Goal: Register for event/course

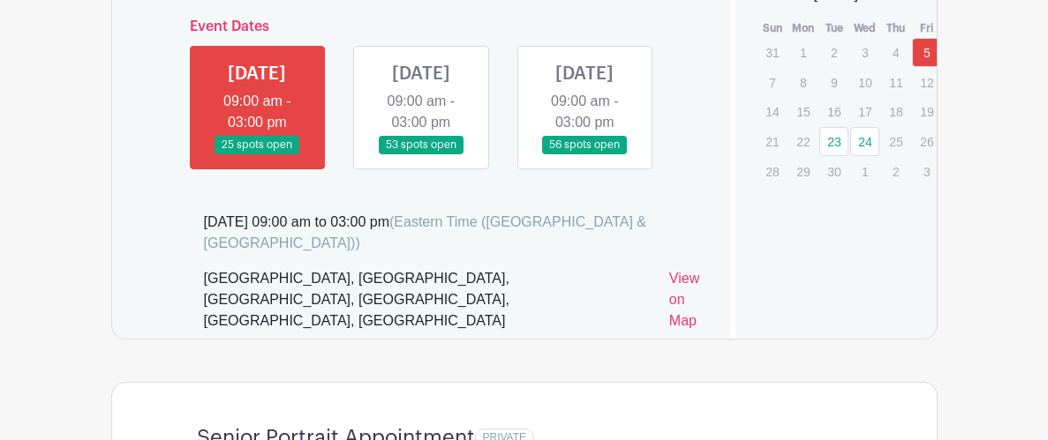
scroll to position [1167, 0]
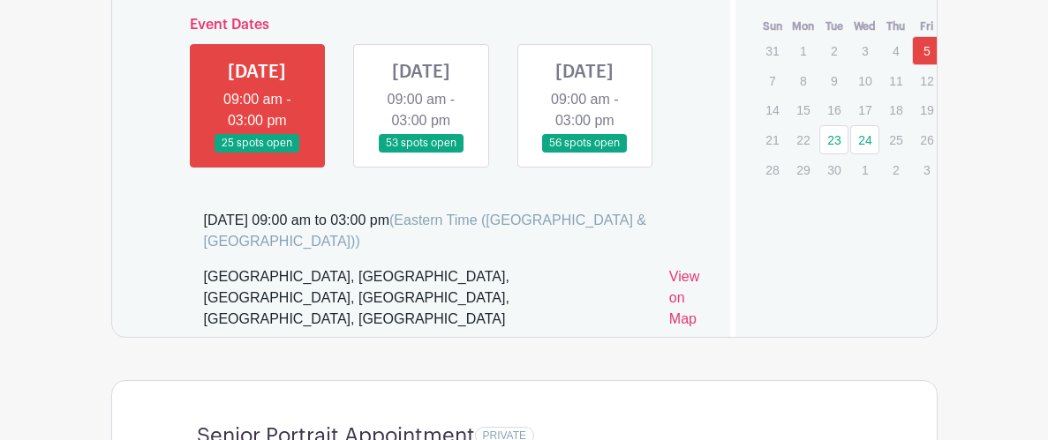
click at [421, 153] on link at bounding box center [421, 153] width 0 height 0
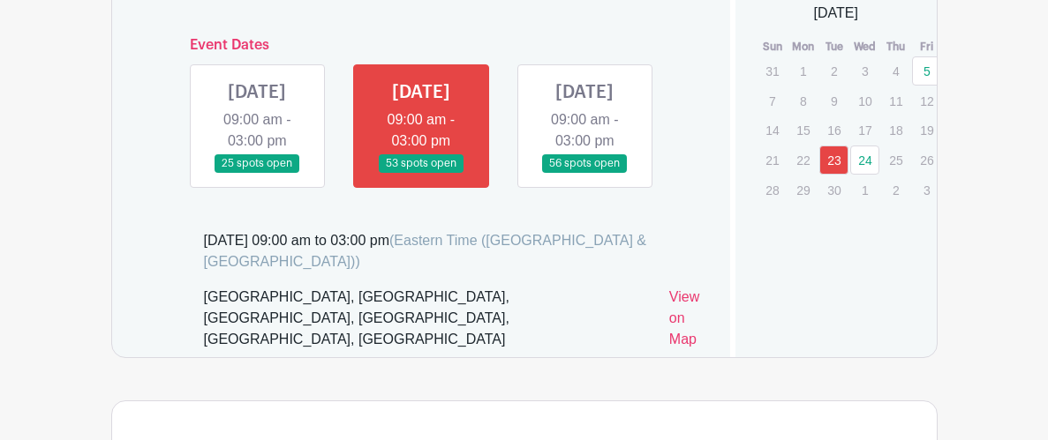
scroll to position [1153, 0]
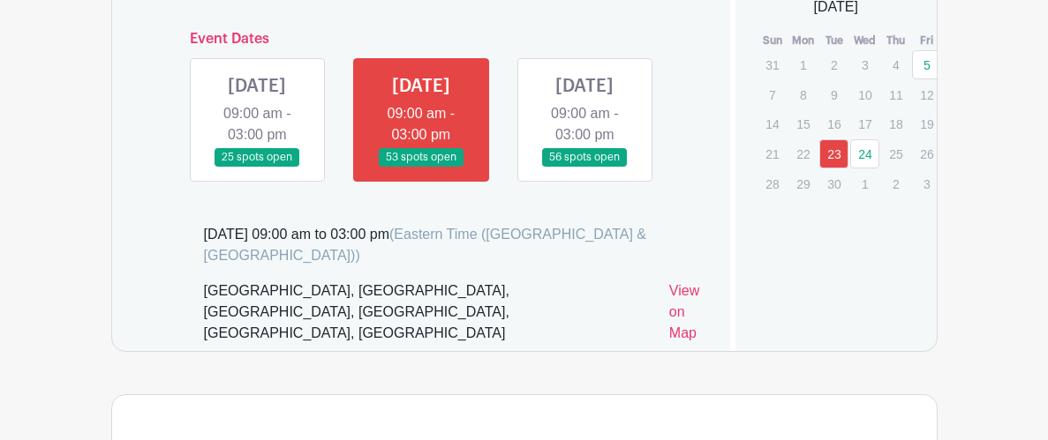
click at [421, 167] on link at bounding box center [421, 167] width 0 height 0
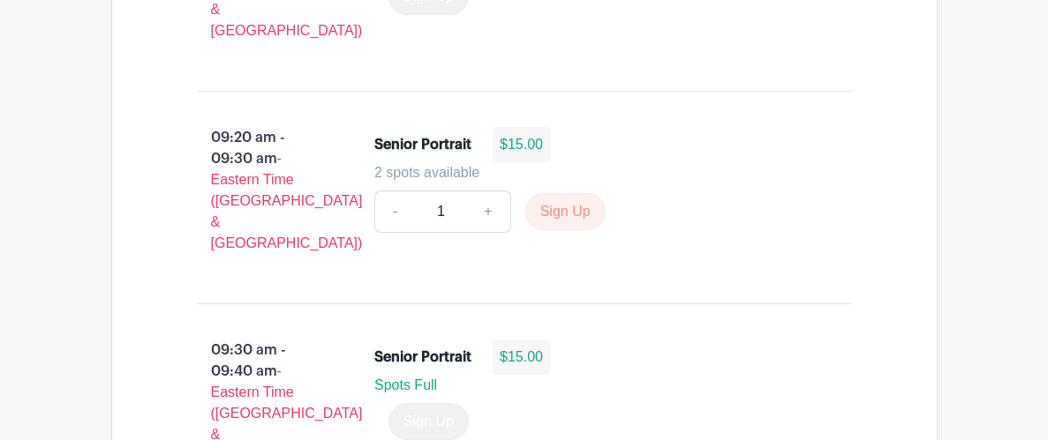
scroll to position [1957, 0]
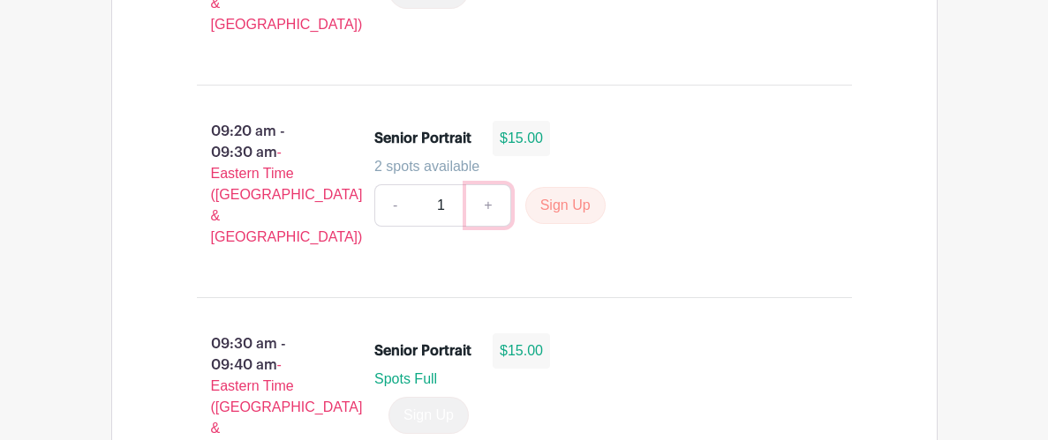
click at [487, 184] on link "+" at bounding box center [488, 205] width 44 height 42
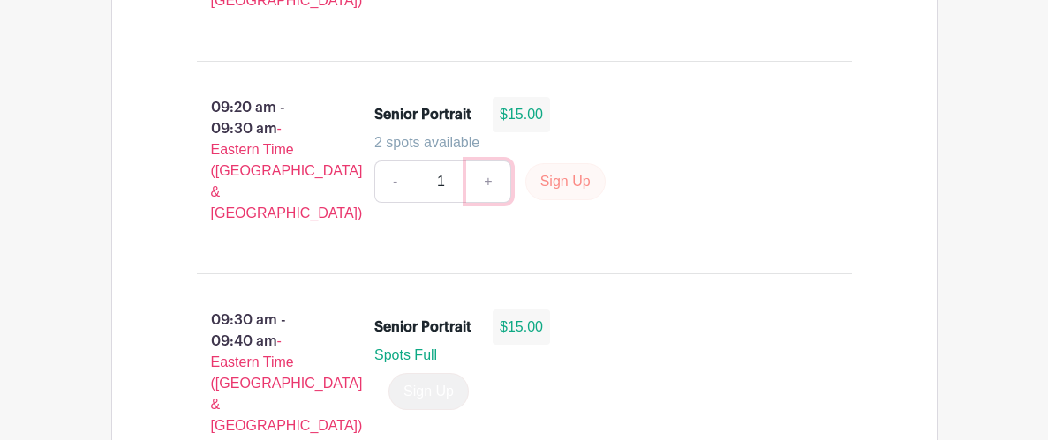
scroll to position [1985, 0]
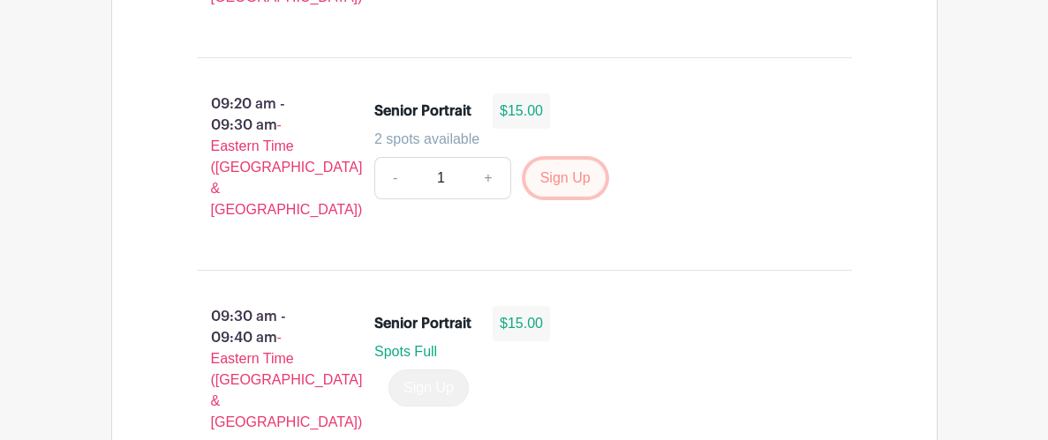
click at [563, 160] on button "Sign Up" at bounding box center [565, 178] width 80 height 37
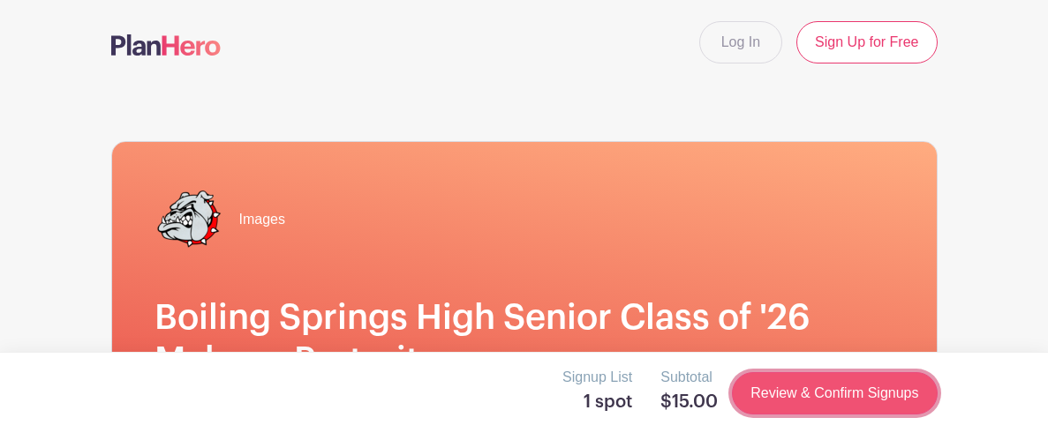
click at [891, 398] on link "Review & Confirm Signups" at bounding box center [834, 393] width 205 height 42
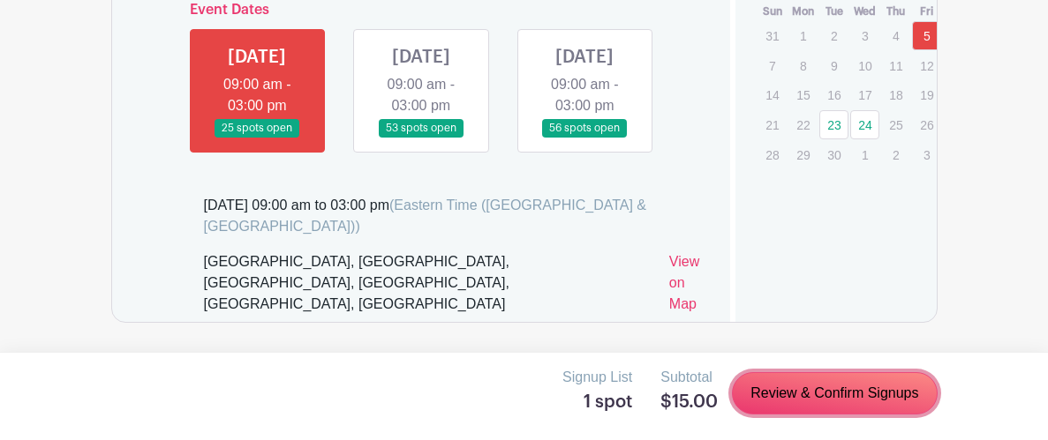
scroll to position [1181, 0]
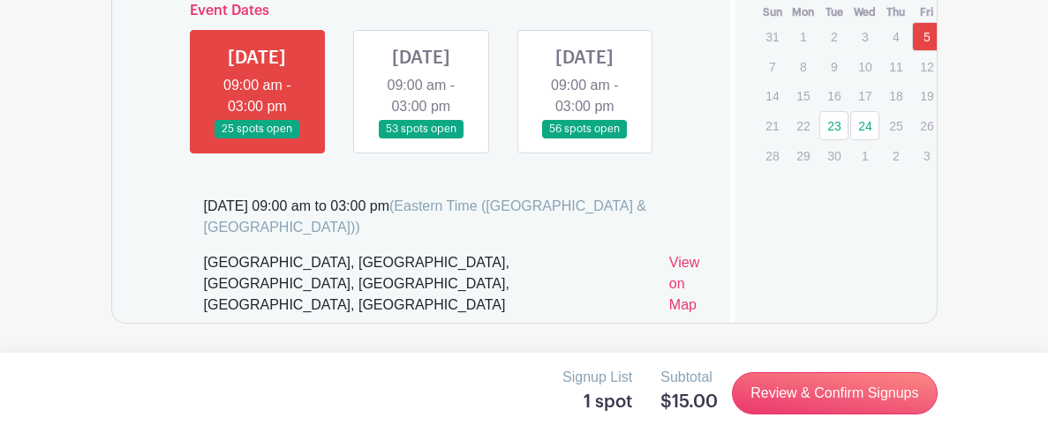
click at [421, 139] on link at bounding box center [421, 139] width 0 height 0
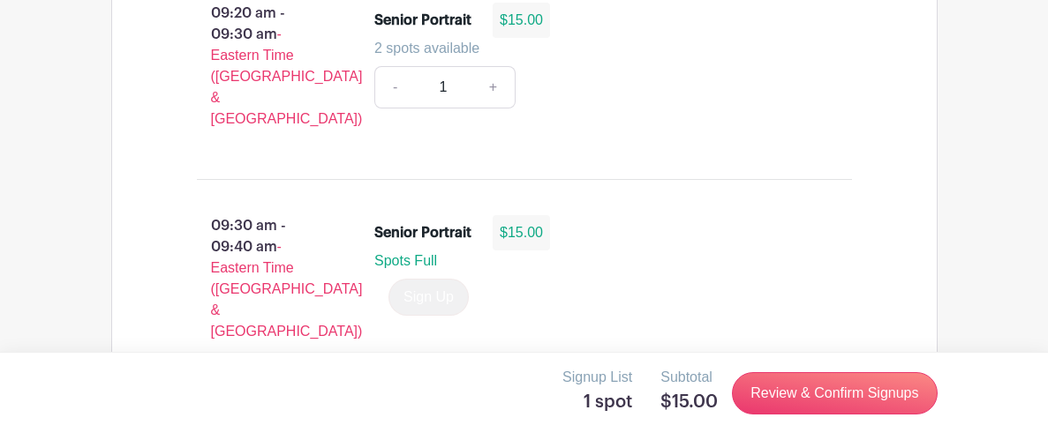
scroll to position [2071, 0]
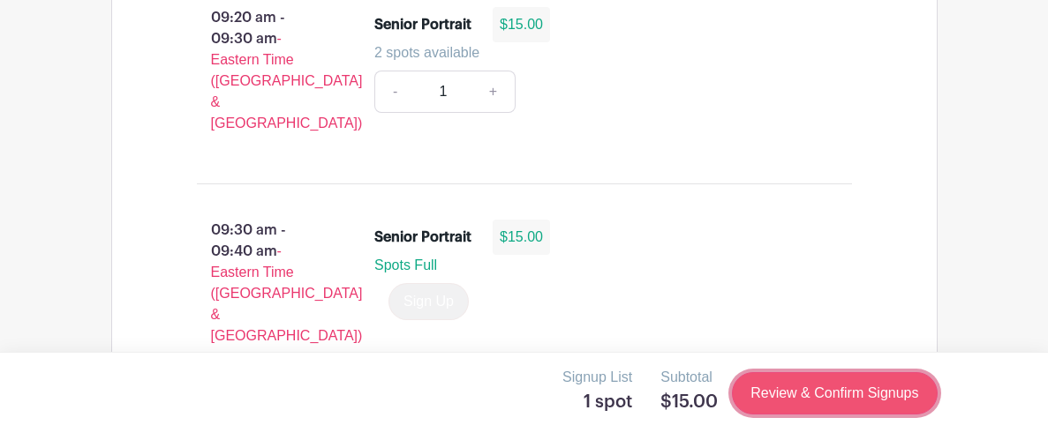
click at [807, 397] on link "Review & Confirm Signups" at bounding box center [834, 393] width 205 height 42
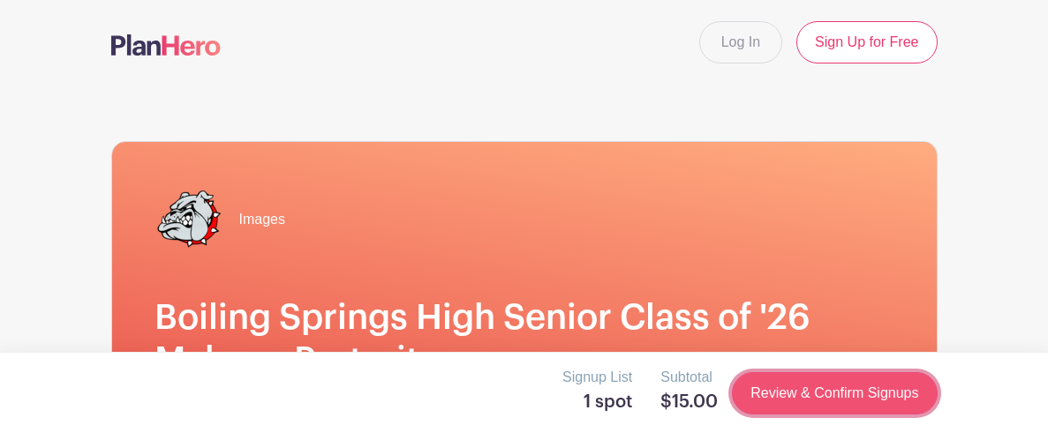
click at [807, 397] on link "Review & Confirm Signups" at bounding box center [834, 393] width 205 height 42
click at [808, 399] on link "Review & Confirm Signups" at bounding box center [834, 393] width 205 height 42
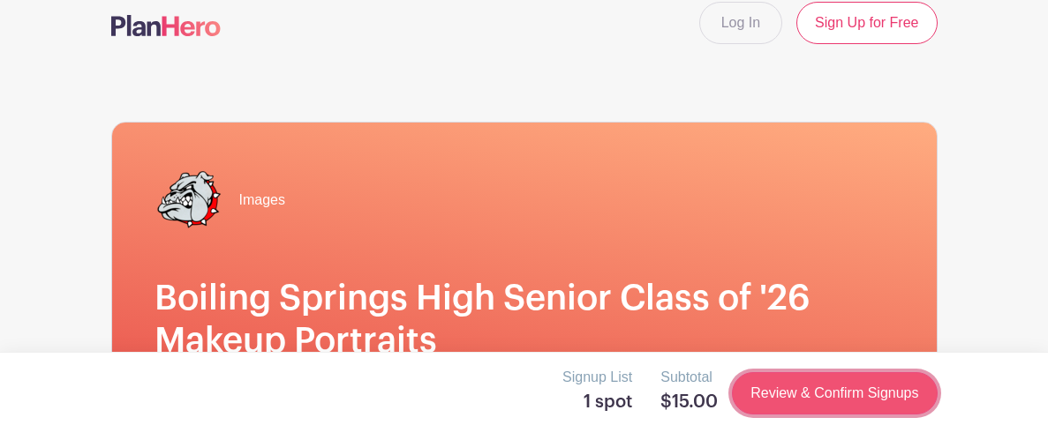
scroll to position [12, 0]
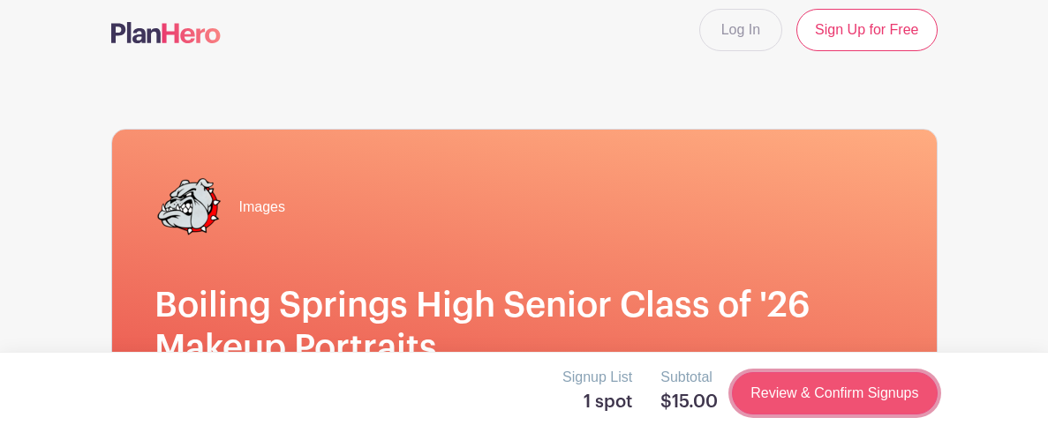
click at [790, 388] on link "Review & Confirm Signups" at bounding box center [834, 393] width 205 height 42
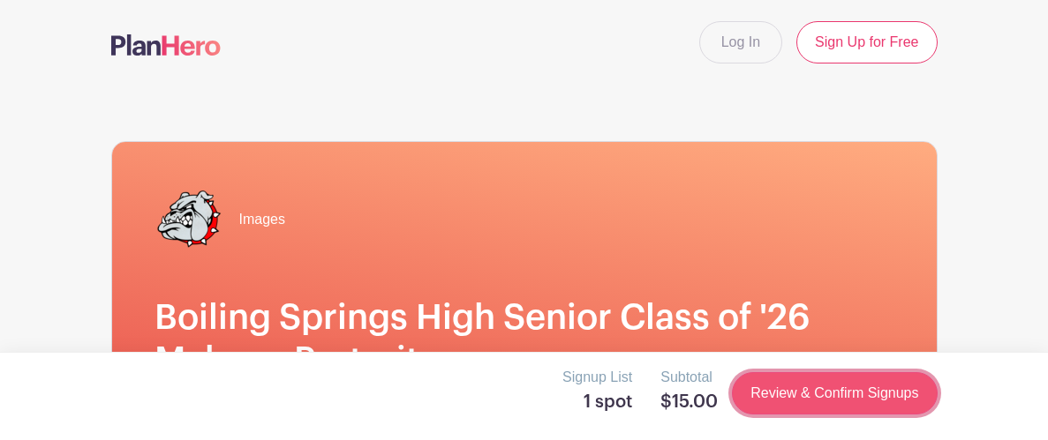
click at [790, 388] on link "Review & Confirm Signups" at bounding box center [834, 393] width 205 height 42
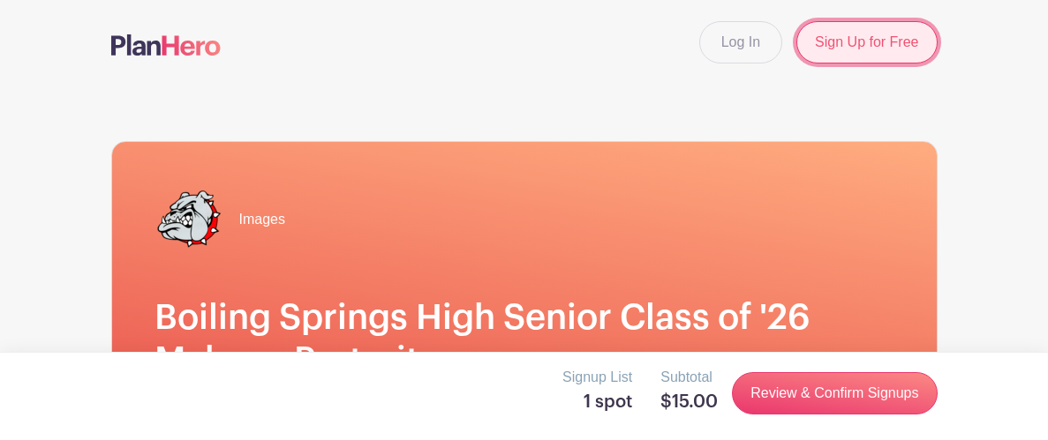
click at [867, 36] on link "Sign Up for Free" at bounding box center [866, 42] width 140 height 42
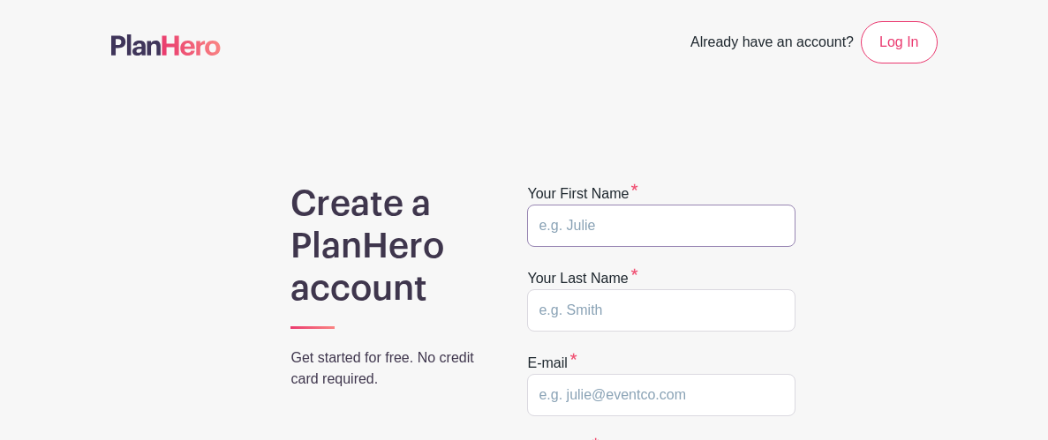
click at [634, 237] on input "text" at bounding box center [661, 226] width 268 height 42
type input "[PERSON_NAME]"
click at [608, 323] on input "text" at bounding box center [661, 310] width 268 height 42
type input "Rojo"
click at [644, 398] on input "email" at bounding box center [661, 395] width 268 height 42
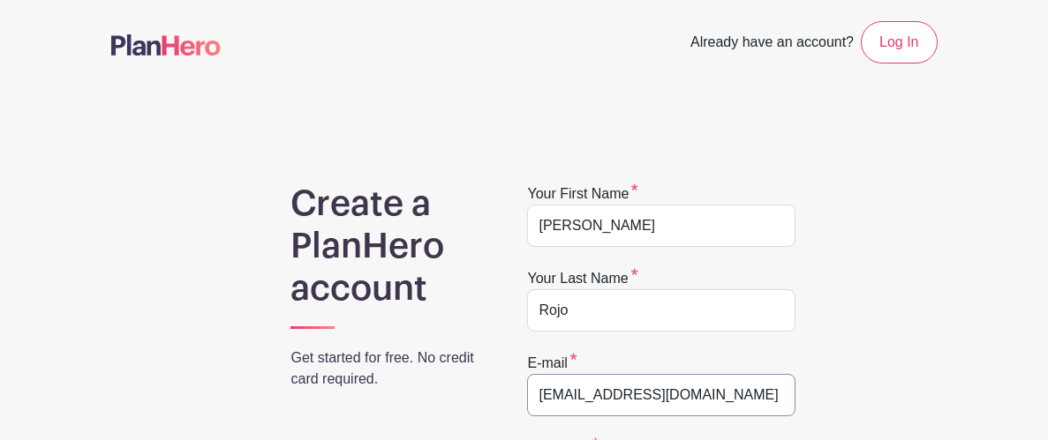
type input "[EMAIL_ADDRESS][DOMAIN_NAME]"
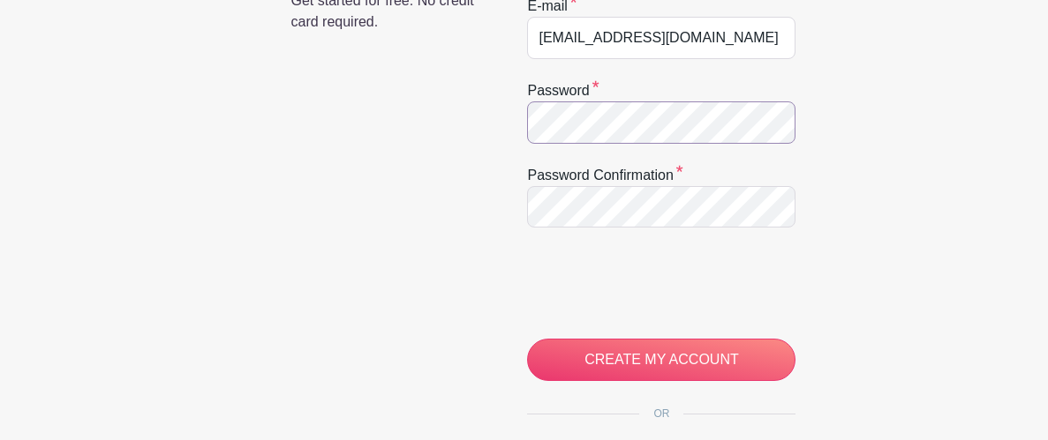
scroll to position [402, 0]
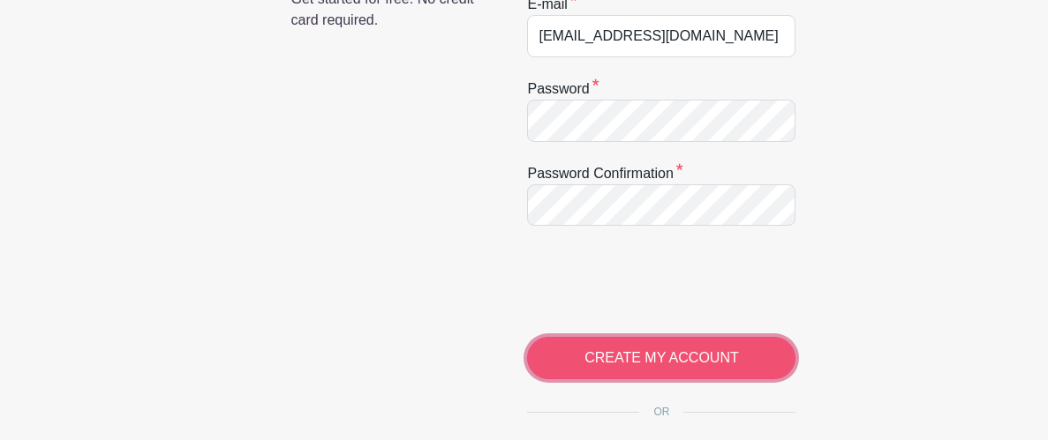
click at [685, 349] on input "CREATE MY ACCOUNT" at bounding box center [661, 358] width 268 height 42
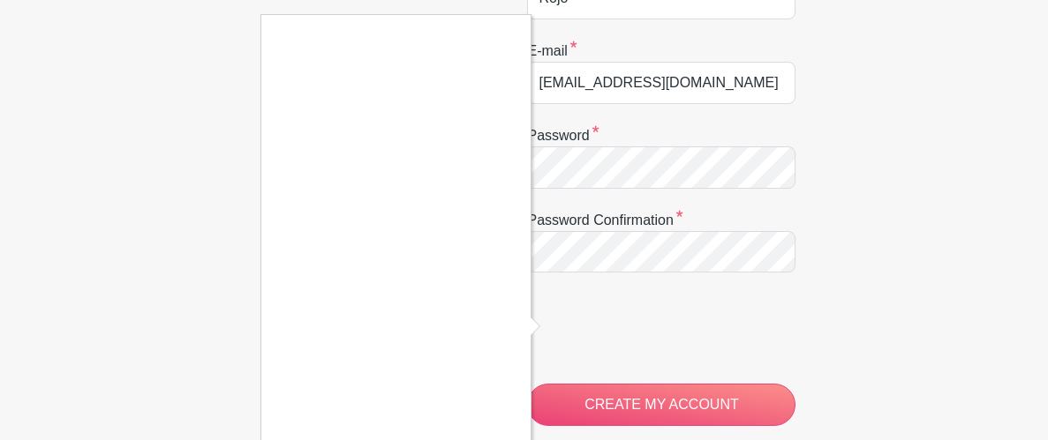
scroll to position [341, 0]
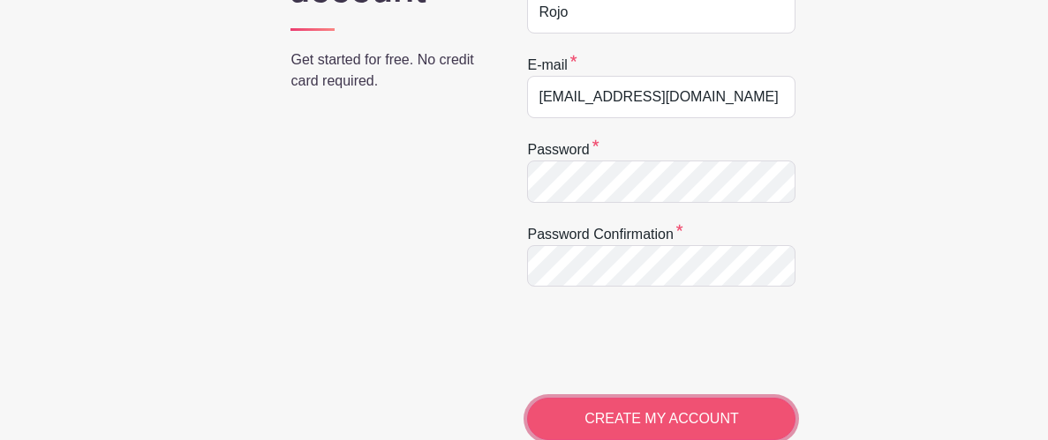
click at [718, 413] on input "CREATE MY ACCOUNT" at bounding box center [661, 419] width 268 height 42
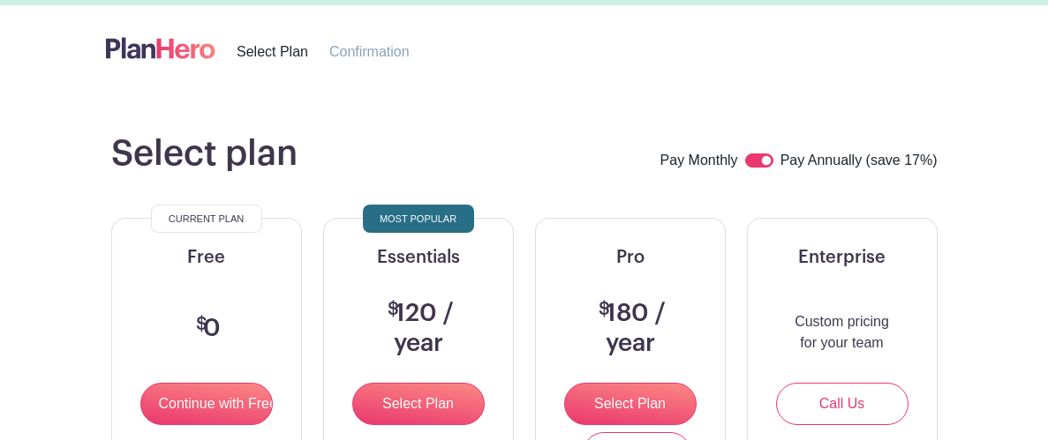
scroll to position [41, 0]
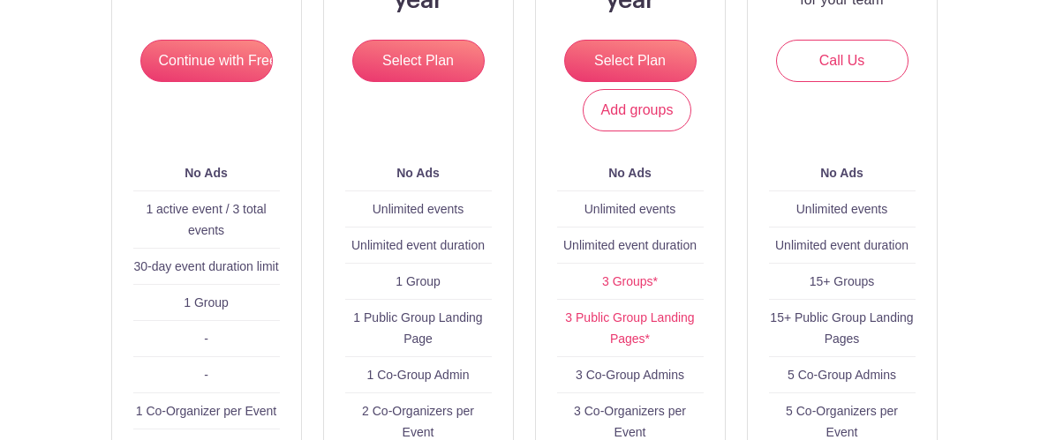
click at [1009, 358] on main "Select plan Pay Monthly Pay Annually (save 17%) Current Plan Free $ 0 Continue …" at bounding box center [524, 319] width 1048 height 1142
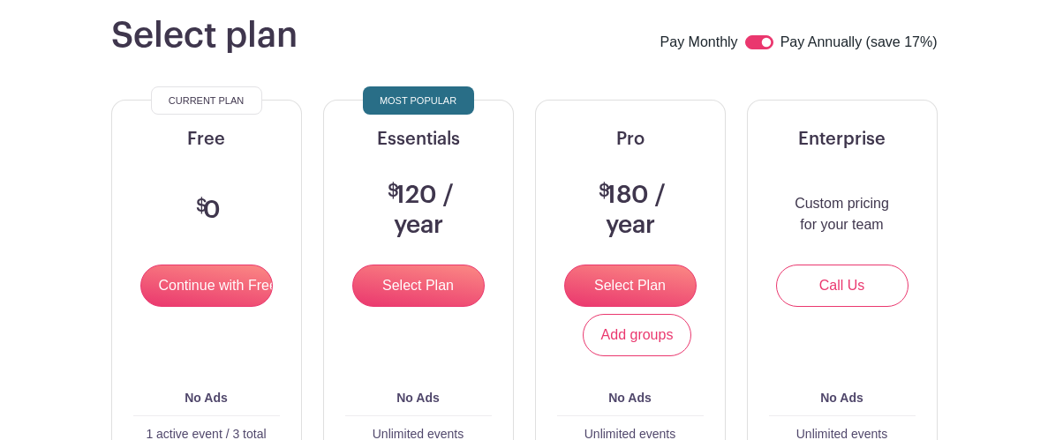
scroll to position [156, 0]
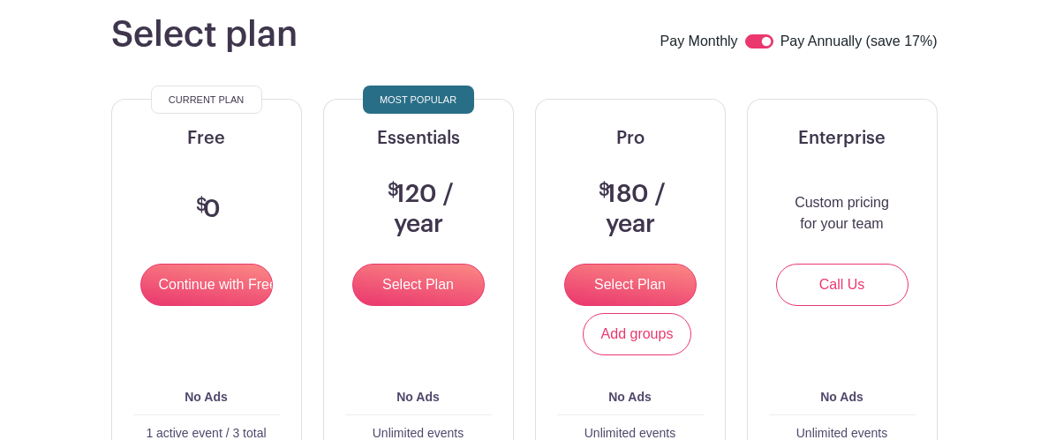
click at [140, 295] on form "Continue with Free" at bounding box center [206, 285] width 132 height 42
click at [147, 303] on form "Continue with Free" at bounding box center [206, 285] width 132 height 42
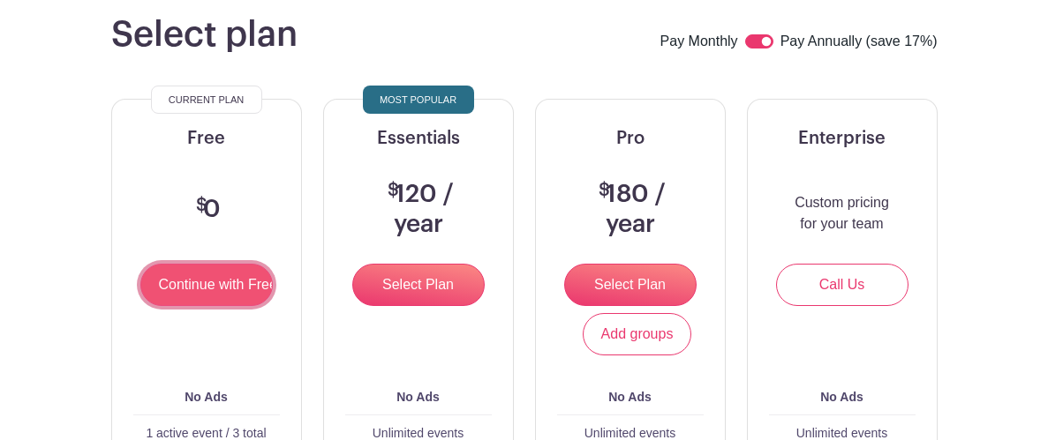
click at [165, 293] on input "Continue with Free" at bounding box center [206, 285] width 132 height 42
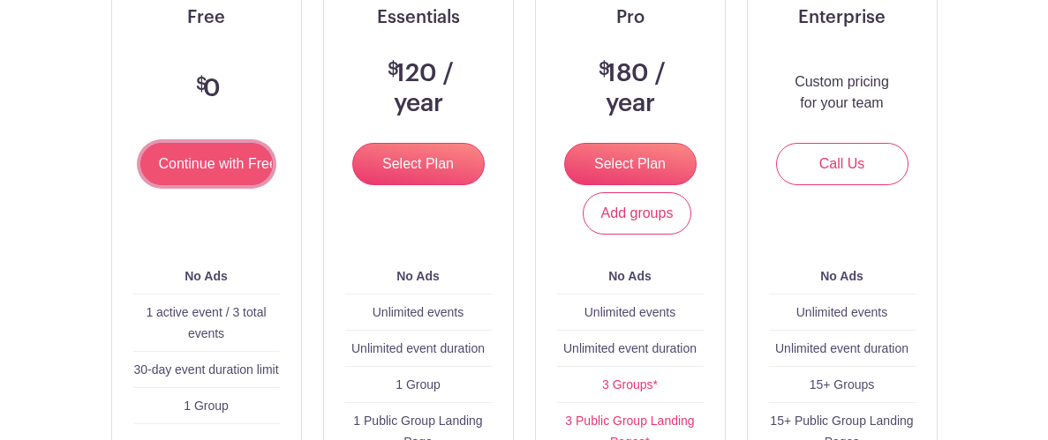
scroll to position [337, 0]
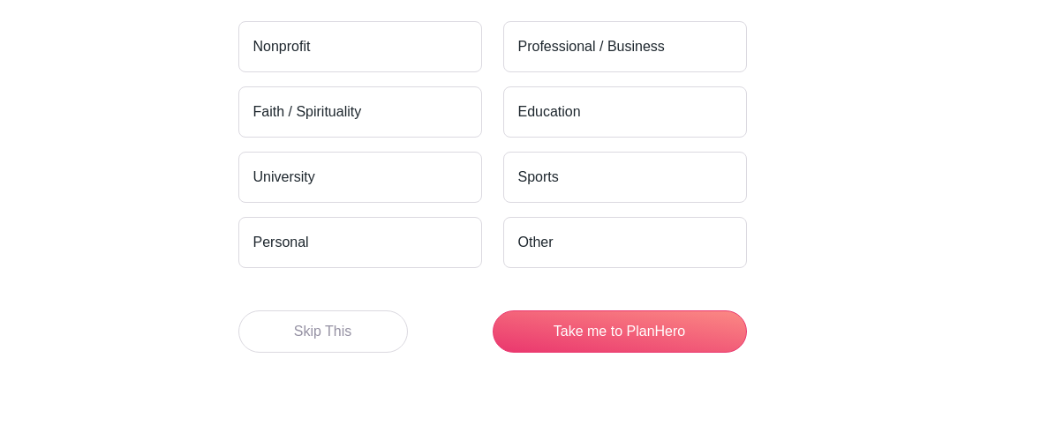
scroll to position [293, 0]
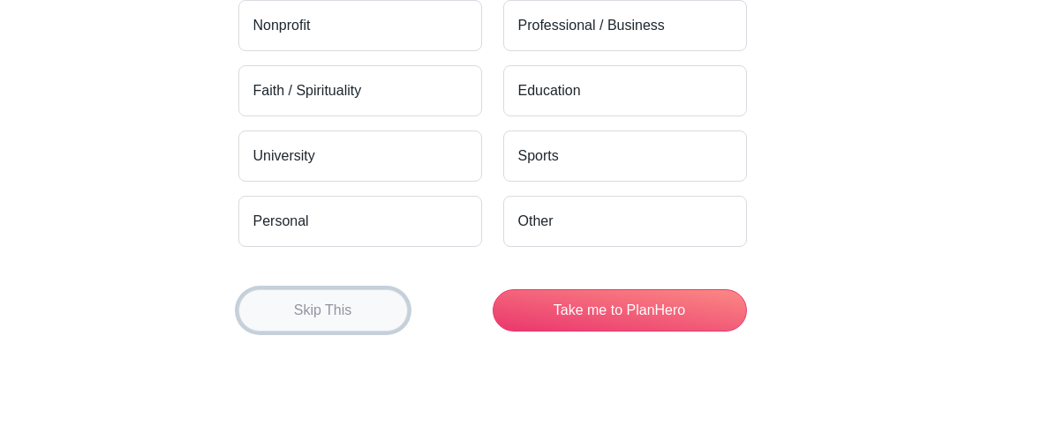
click at [287, 311] on button "Skip This" at bounding box center [322, 310] width 169 height 42
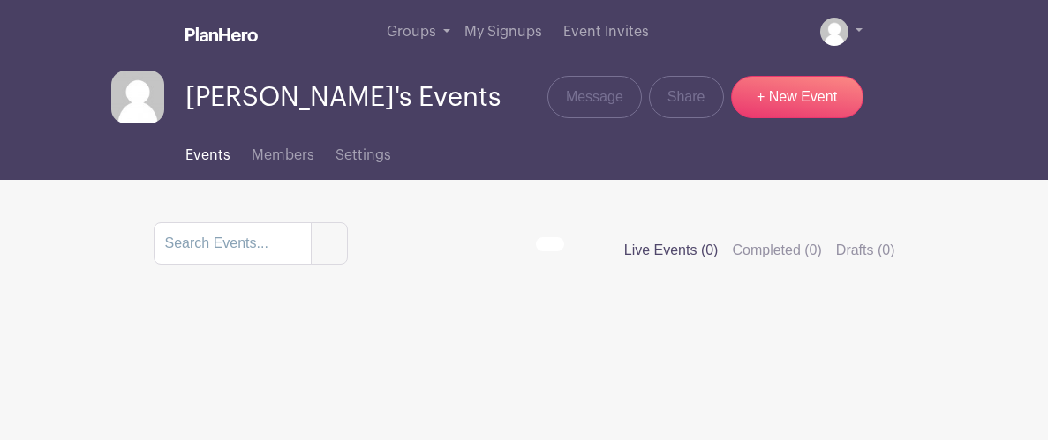
click at [225, 160] on span "Events" at bounding box center [207, 155] width 45 height 14
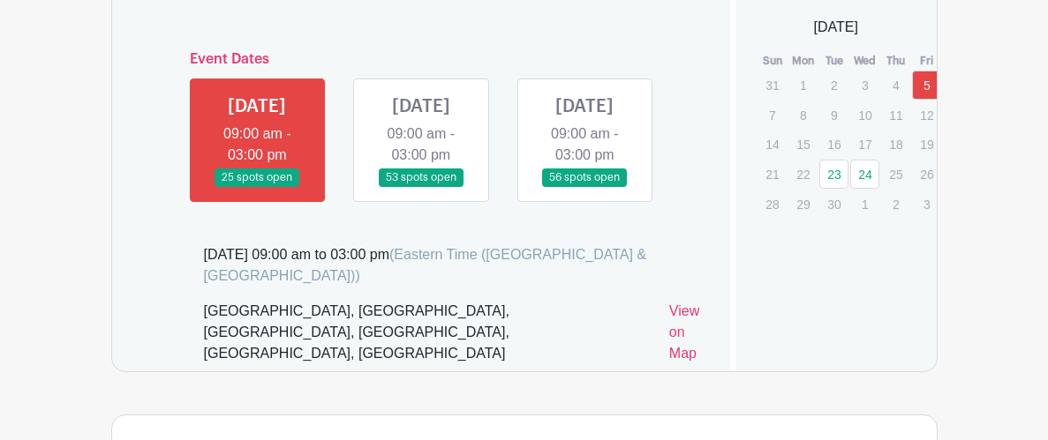
scroll to position [1111, 0]
click at [421, 187] on link at bounding box center [421, 187] width 0 height 0
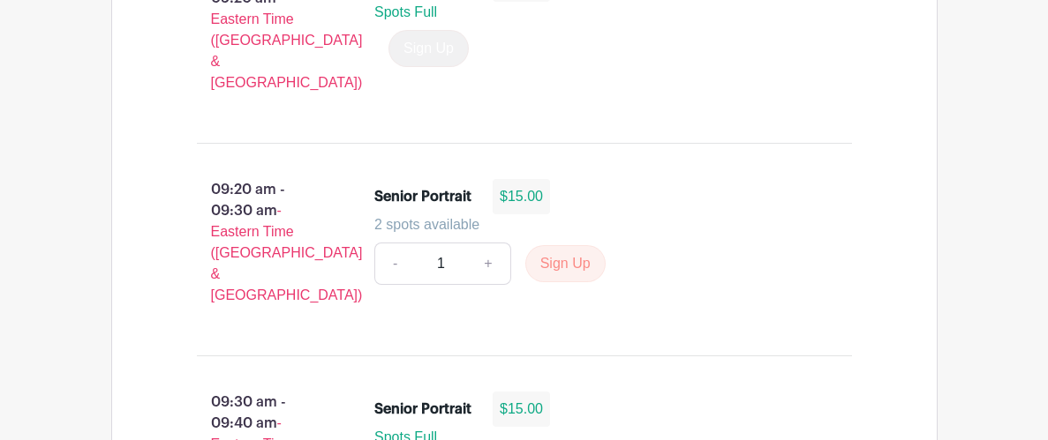
scroll to position [1891, 0]
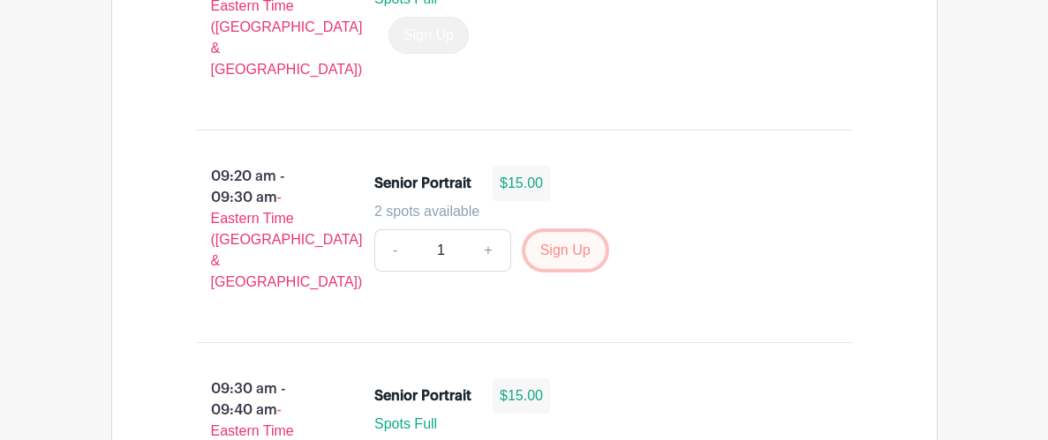
click at [546, 232] on button "Sign Up" at bounding box center [565, 250] width 80 height 37
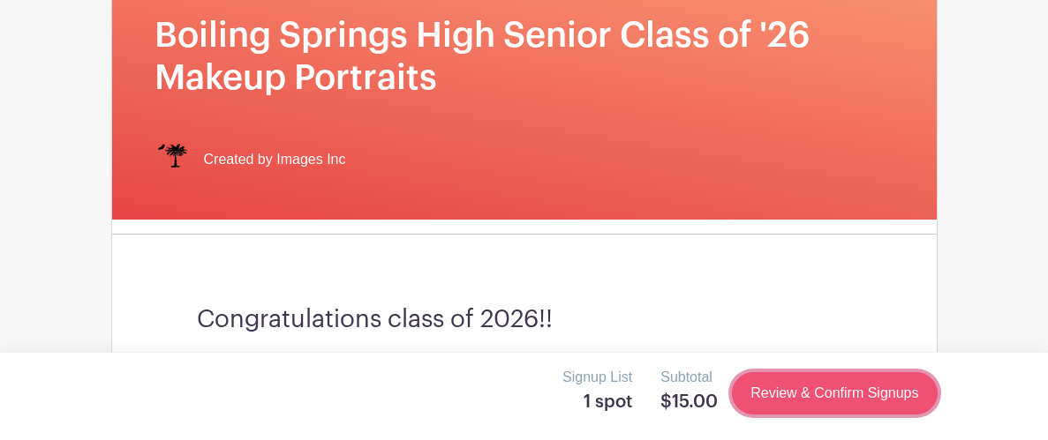
click at [785, 396] on link "Review & Confirm Signups" at bounding box center [834, 393] width 205 height 42
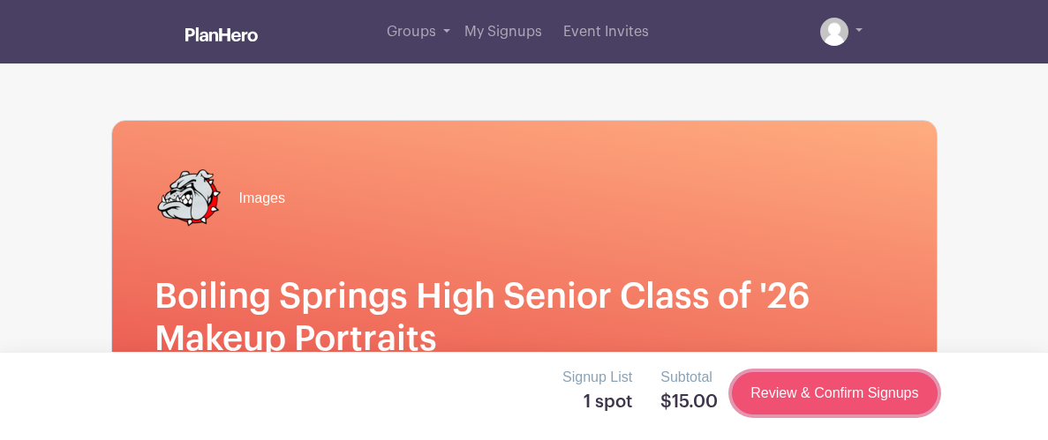
click at [785, 396] on link "Review & Confirm Signups" at bounding box center [834, 393] width 205 height 42
click at [785, 395] on link "Review & Confirm Signups" at bounding box center [834, 393] width 205 height 42
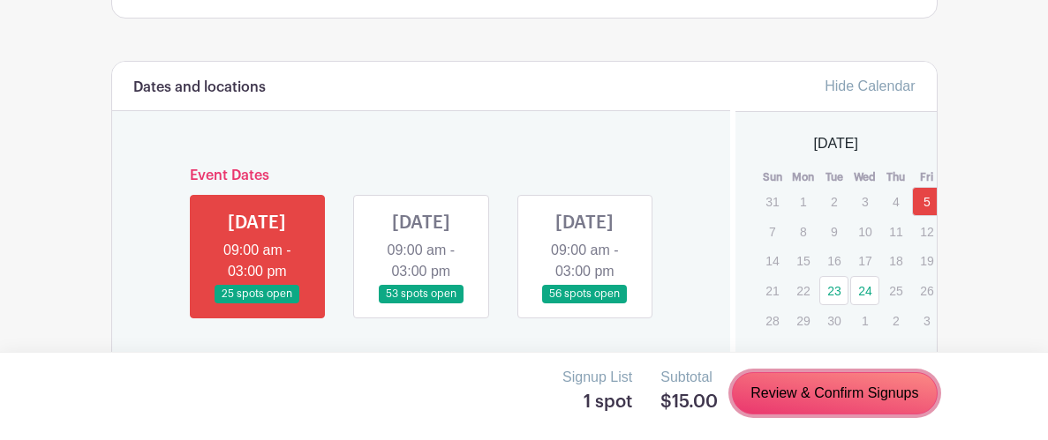
scroll to position [1039, 0]
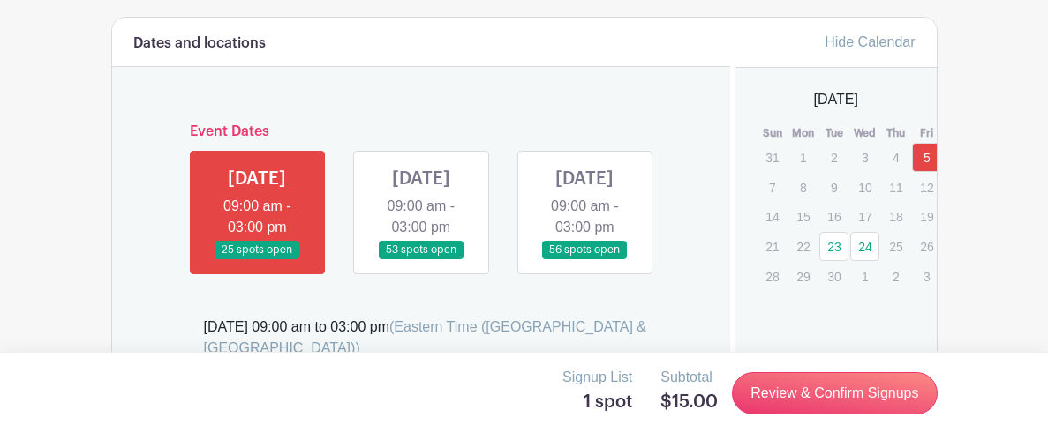
click at [421, 259] on link at bounding box center [421, 259] width 0 height 0
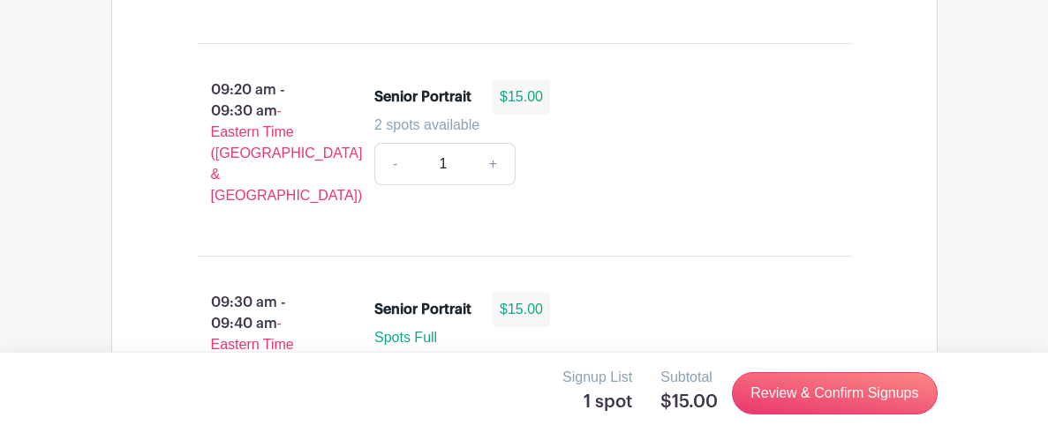
scroll to position [1984, 0]
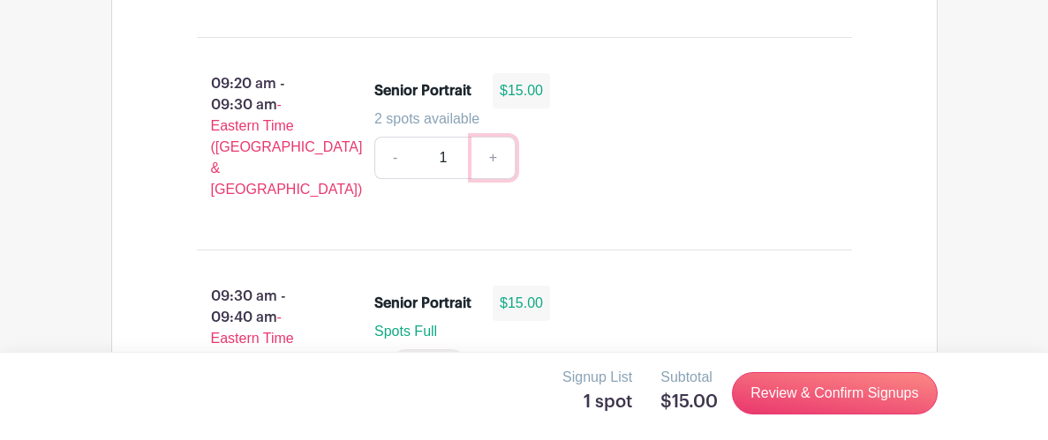
click at [494, 137] on link "+" at bounding box center [493, 158] width 44 height 42
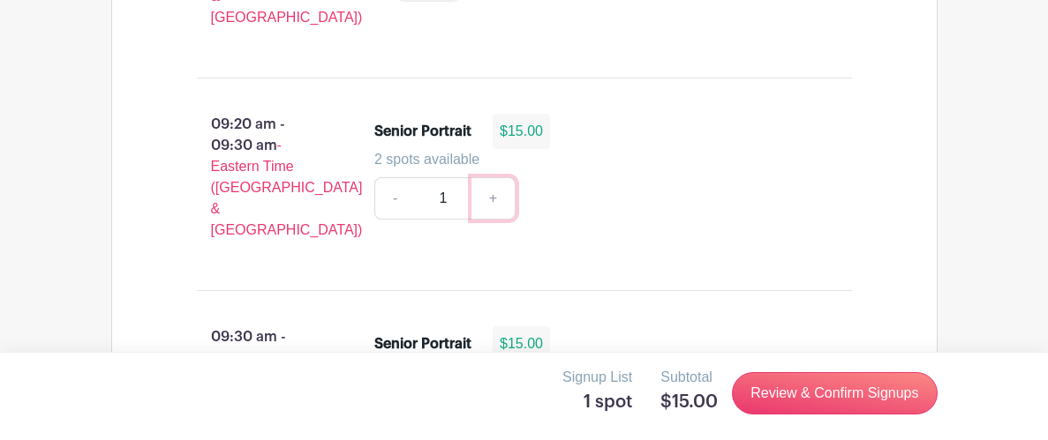
click at [504, 184] on link "+" at bounding box center [493, 198] width 44 height 42
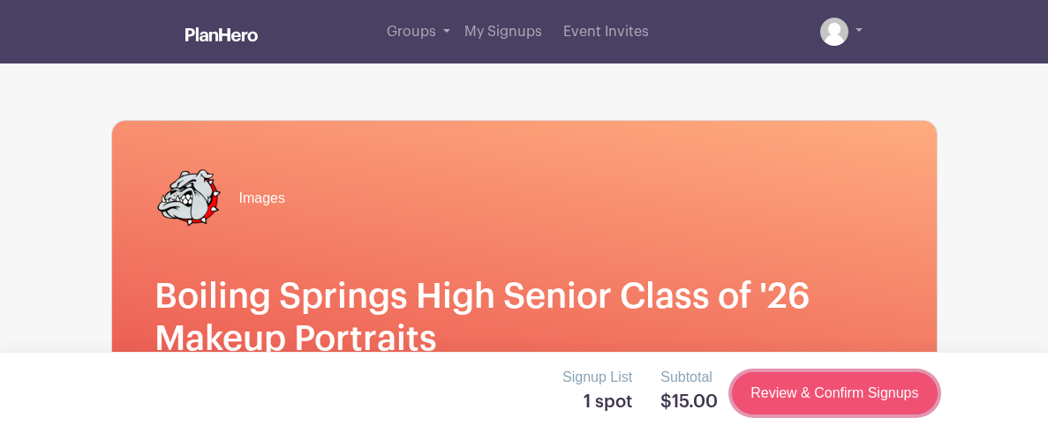
click at [870, 399] on link "Review & Confirm Signups" at bounding box center [834, 393] width 205 height 42
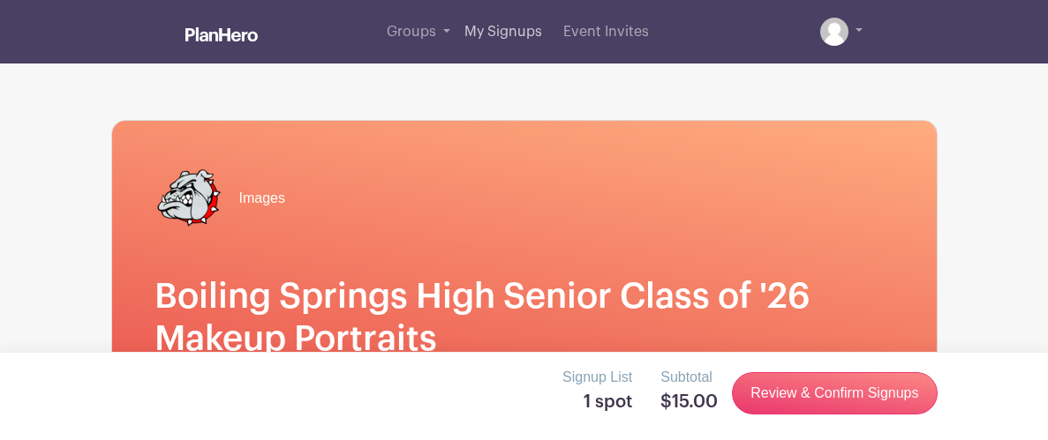
click at [481, 31] on span "My Signups" at bounding box center [503, 32] width 78 height 14
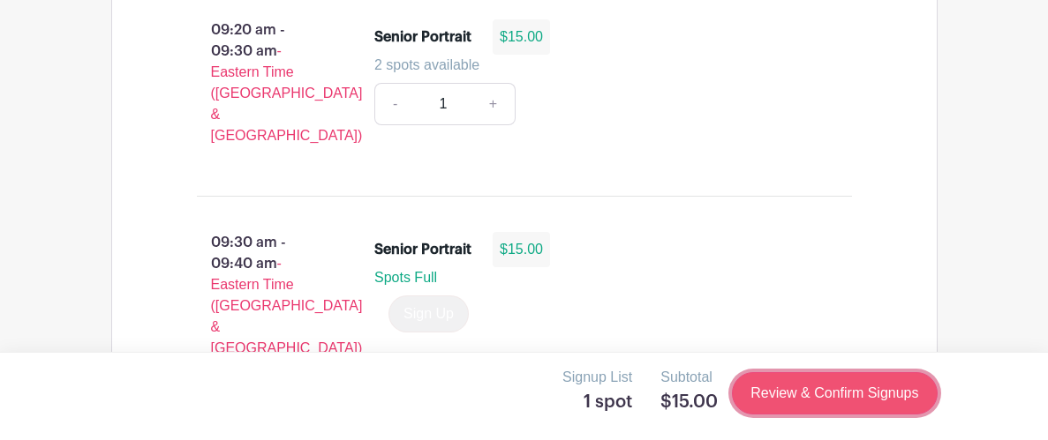
click at [862, 394] on link "Review & Confirm Signups" at bounding box center [834, 393] width 205 height 42
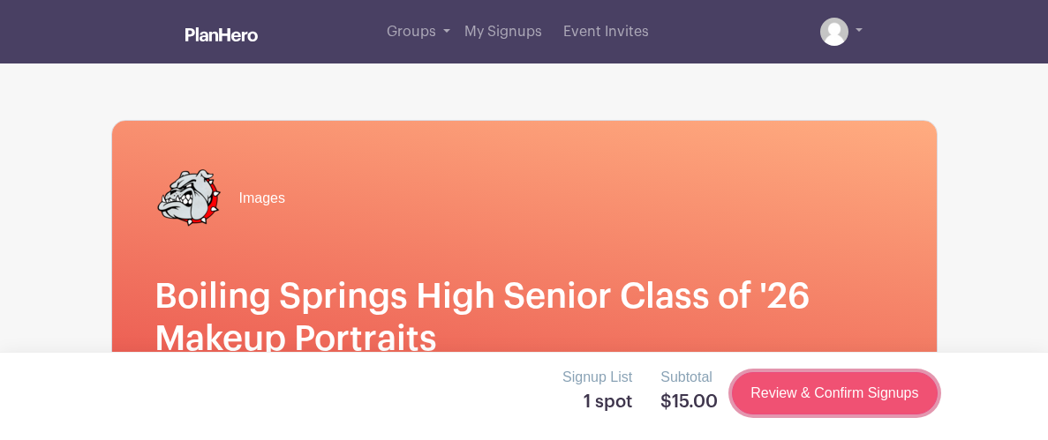
click at [882, 393] on link "Review & Confirm Signups" at bounding box center [834, 393] width 205 height 42
click at [874, 397] on link "Review & Confirm Signups" at bounding box center [834, 393] width 205 height 42
click at [873, 394] on link "Review & Confirm Signups" at bounding box center [834, 393] width 205 height 42
click at [870, 400] on link "Review & Confirm Signups" at bounding box center [834, 393] width 205 height 42
click at [869, 401] on link "Review & Confirm Signups" at bounding box center [834, 393] width 205 height 42
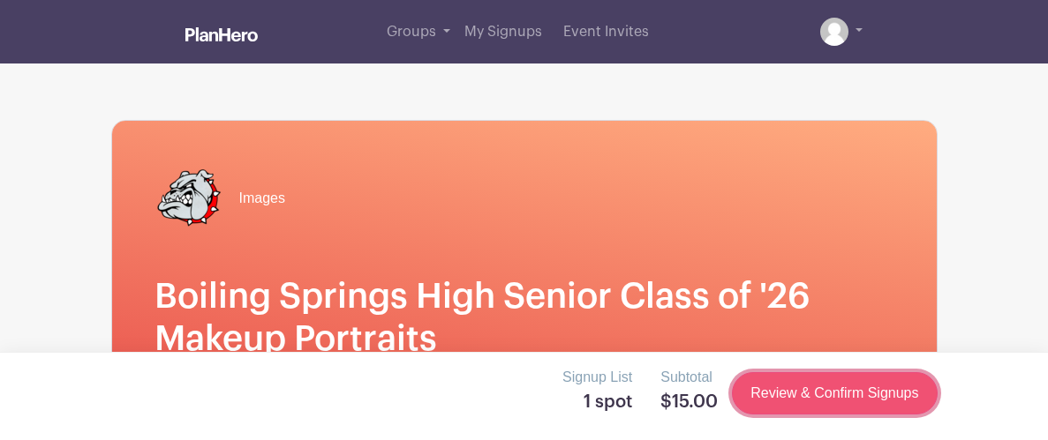
click at [866, 387] on link "Review & Confirm Signups" at bounding box center [834, 393] width 205 height 42
click at [872, 382] on link "Review & Confirm Signups" at bounding box center [834, 393] width 205 height 42
click at [868, 377] on link "Review & Confirm Signups" at bounding box center [834, 393] width 205 height 42
click at [868, 398] on link "Review & Confirm Signups" at bounding box center [834, 393] width 205 height 42
click at [860, 374] on link "Review & Confirm Signups" at bounding box center [834, 393] width 205 height 42
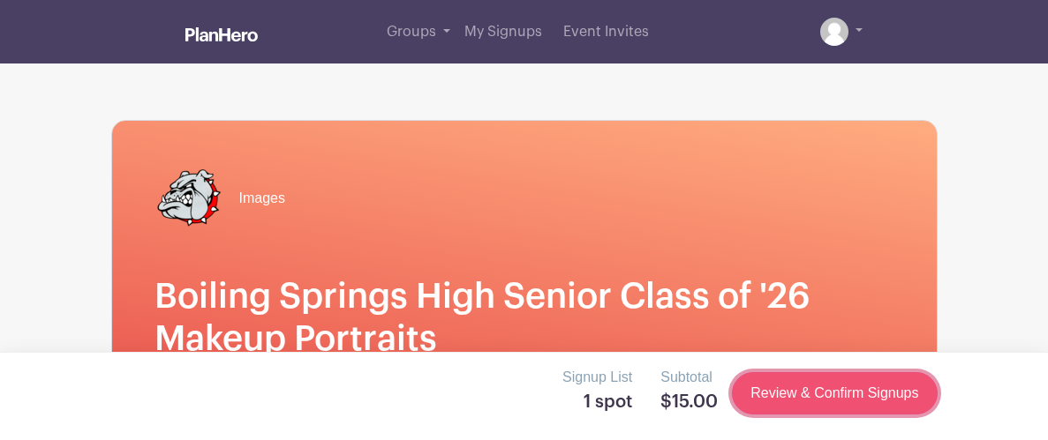
click at [857, 372] on link "Review & Confirm Signups" at bounding box center [834, 393] width 205 height 42
click at [852, 387] on link "Review & Confirm Signups" at bounding box center [834, 393] width 205 height 42
click at [857, 401] on link "Review & Confirm Signups" at bounding box center [834, 393] width 205 height 42
click at [875, 402] on link "Review & Confirm Signups" at bounding box center [834, 393] width 205 height 42
click at [865, 401] on link "Review & Confirm Signups" at bounding box center [834, 393] width 205 height 42
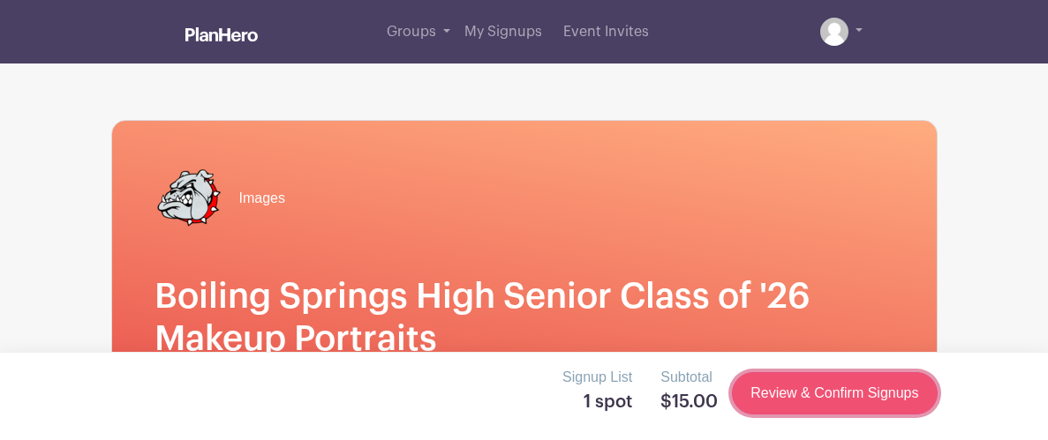
click at [862, 406] on link "Review & Confirm Signups" at bounding box center [834, 393] width 205 height 42
click at [774, 409] on link "Review & Confirm Signups" at bounding box center [834, 393] width 205 height 42
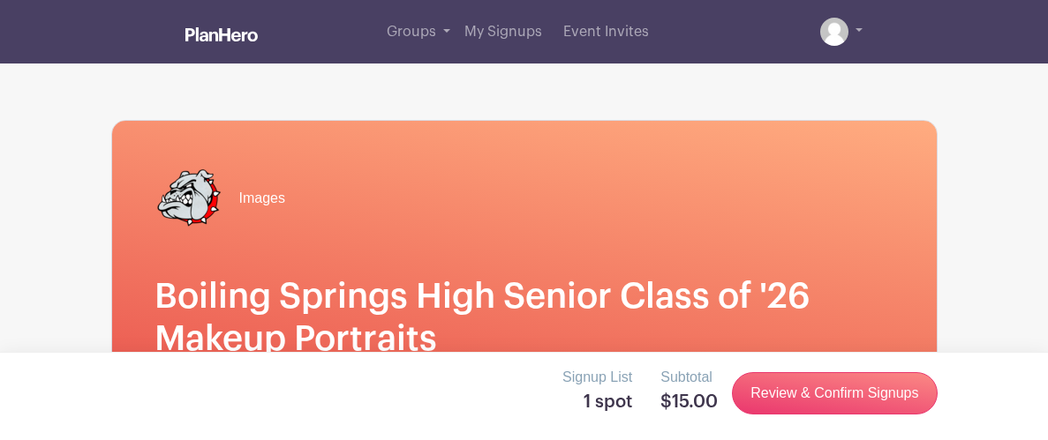
click at [825, 360] on div "Signup List 1 spot Subtotal $15.00 Review & Confirm Signups" at bounding box center [524, 396] width 1048 height 88
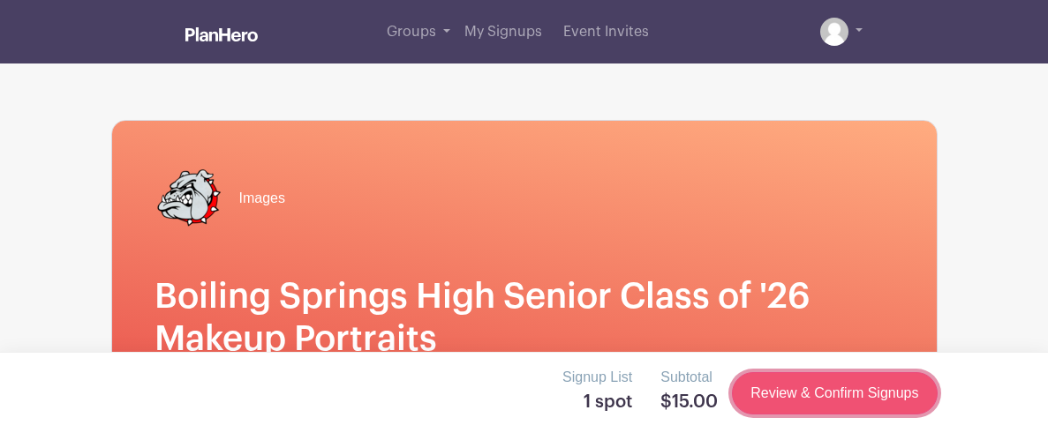
click at [845, 374] on link "Review & Confirm Signups" at bounding box center [834, 393] width 205 height 42
click at [853, 384] on link "Review & Confirm Signups" at bounding box center [834, 393] width 205 height 42
click at [850, 397] on link "Review & Confirm Signups" at bounding box center [834, 393] width 205 height 42
click at [842, 397] on link "Review & Confirm Signups" at bounding box center [834, 393] width 205 height 42
click at [832, 398] on link "Review & Confirm Signups" at bounding box center [834, 393] width 205 height 42
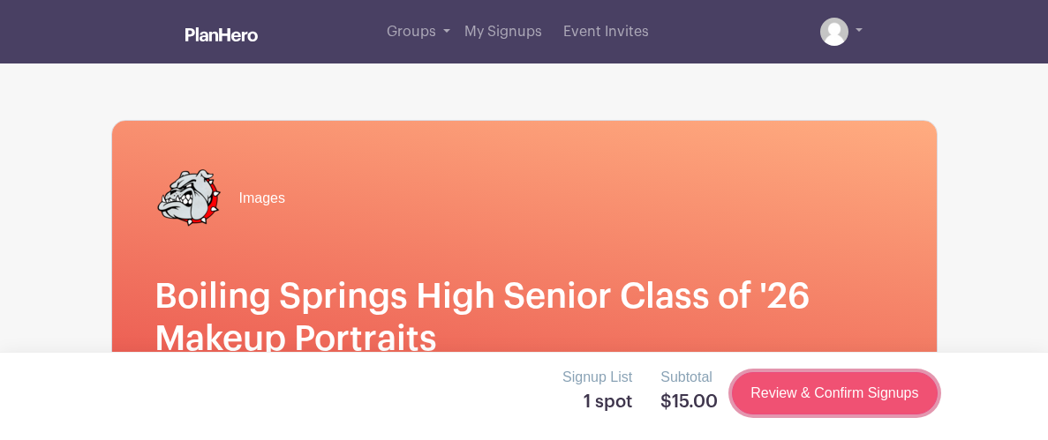
click at [830, 394] on link "Review & Confirm Signups" at bounding box center [834, 393] width 205 height 42
click at [841, 394] on link "Review & Confirm Signups" at bounding box center [834, 393] width 205 height 42
click at [859, 389] on link "Review & Confirm Signups" at bounding box center [834, 393] width 205 height 42
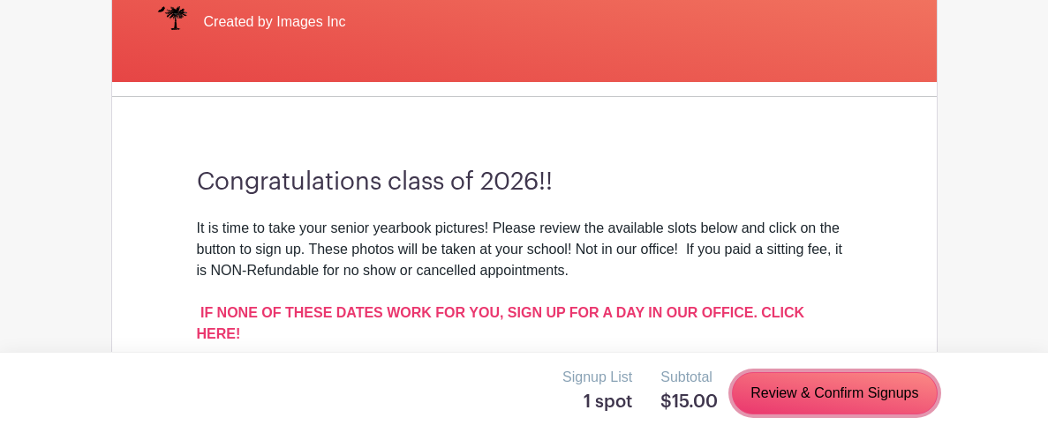
scroll to position [445, 0]
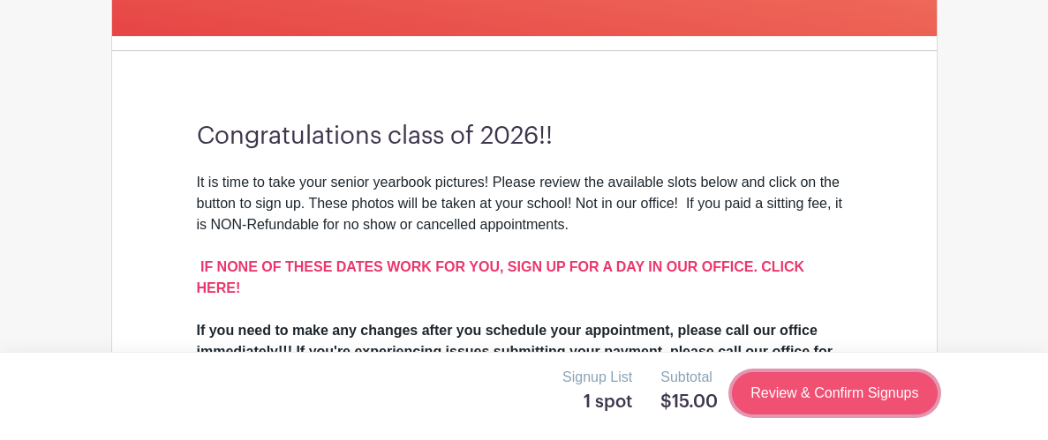
click at [800, 384] on link "Review & Confirm Signups" at bounding box center [834, 393] width 205 height 42
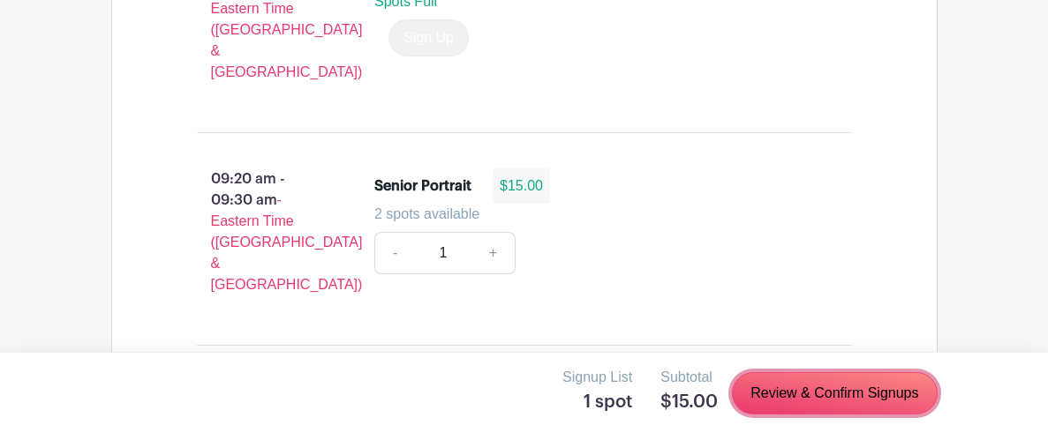
scroll to position [1950, 0]
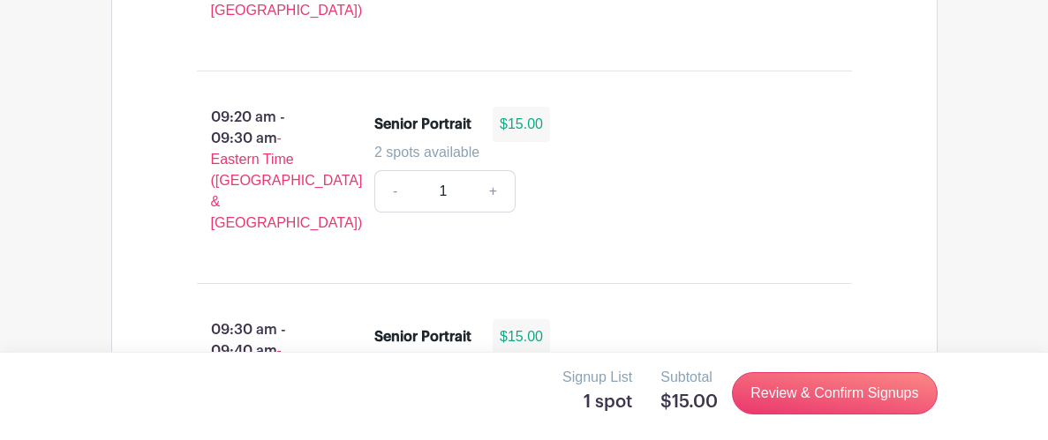
click at [451, 170] on input "1" at bounding box center [442, 191] width 57 height 42
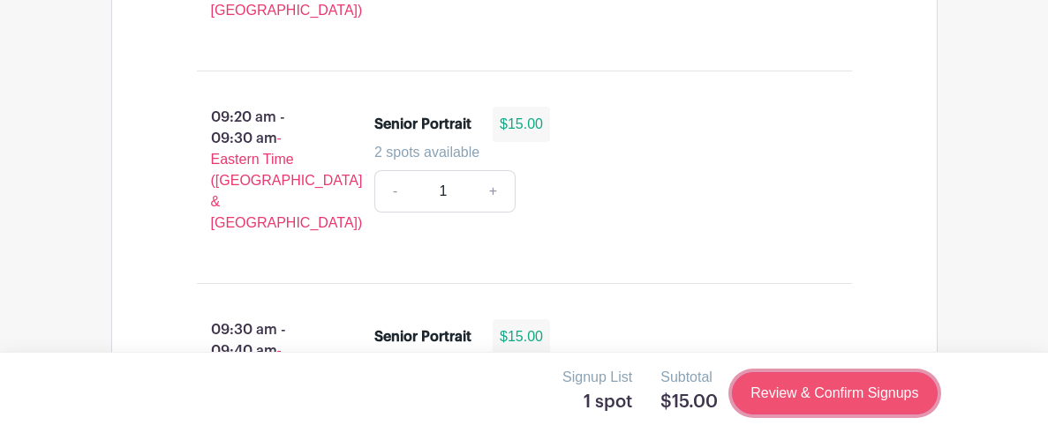
click at [822, 393] on link "Review & Confirm Signups" at bounding box center [834, 393] width 205 height 42
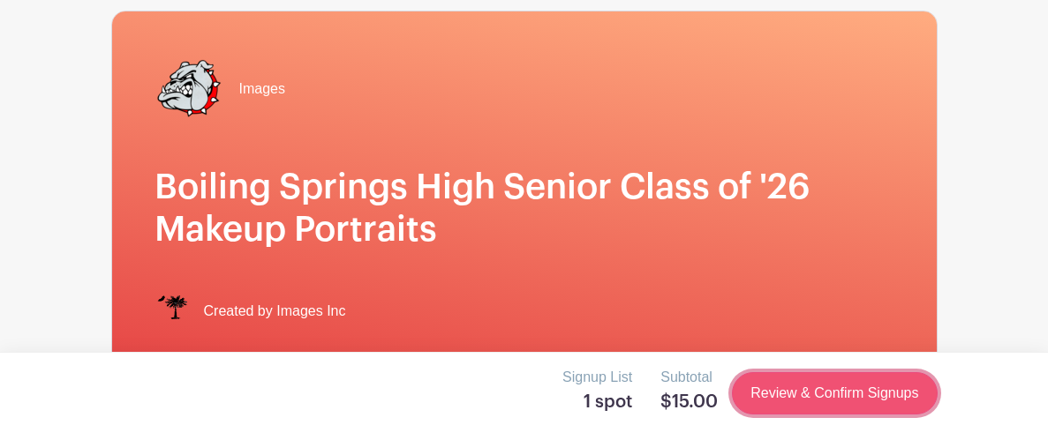
scroll to position [0, 0]
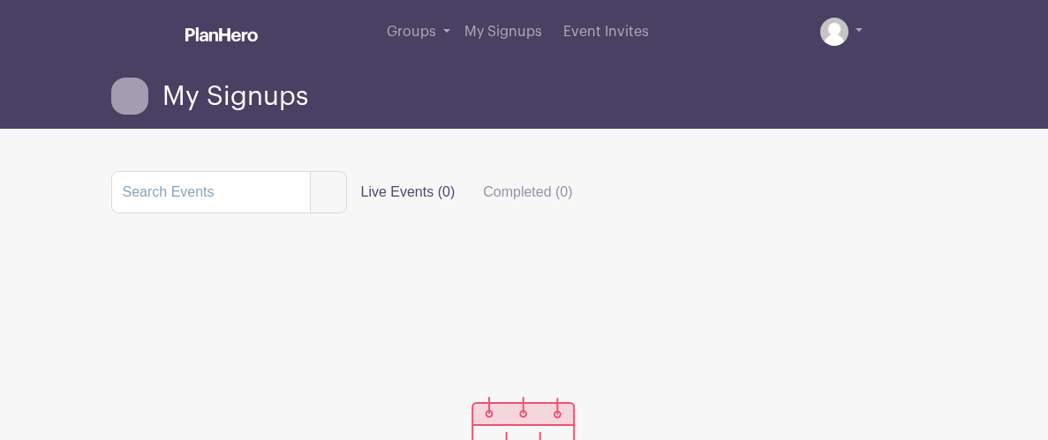
click at [138, 78] on div "My Signups" at bounding box center [524, 96] width 847 height 65
